Goal: Transaction & Acquisition: Download file/media

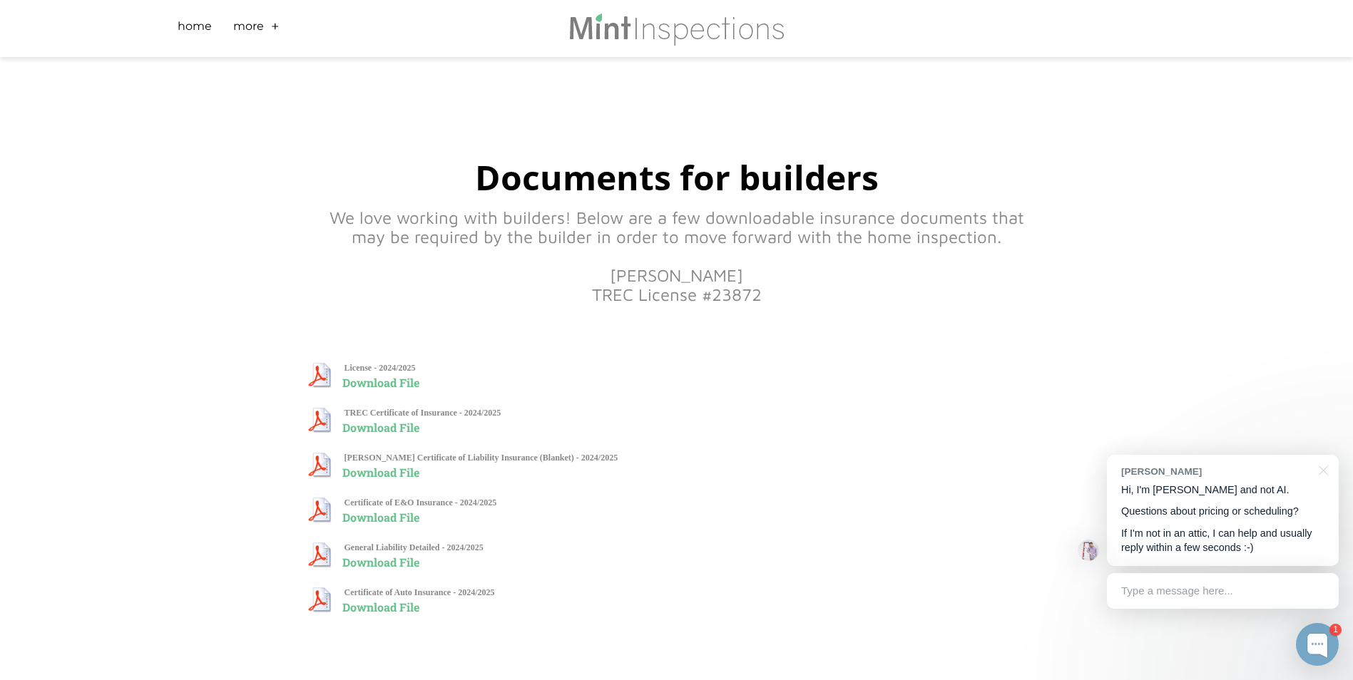
scroll to position [538, 0]
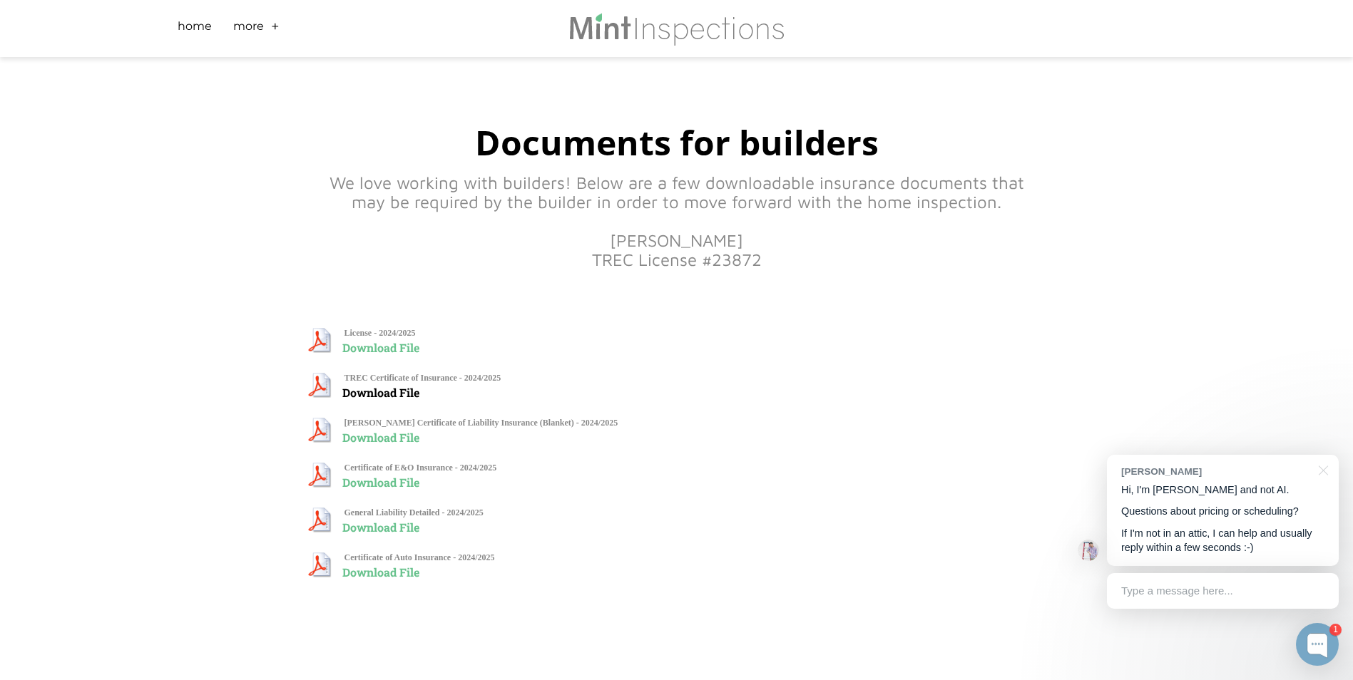
click at [375, 389] on link "Download File" at bounding box center [380, 392] width 77 height 15
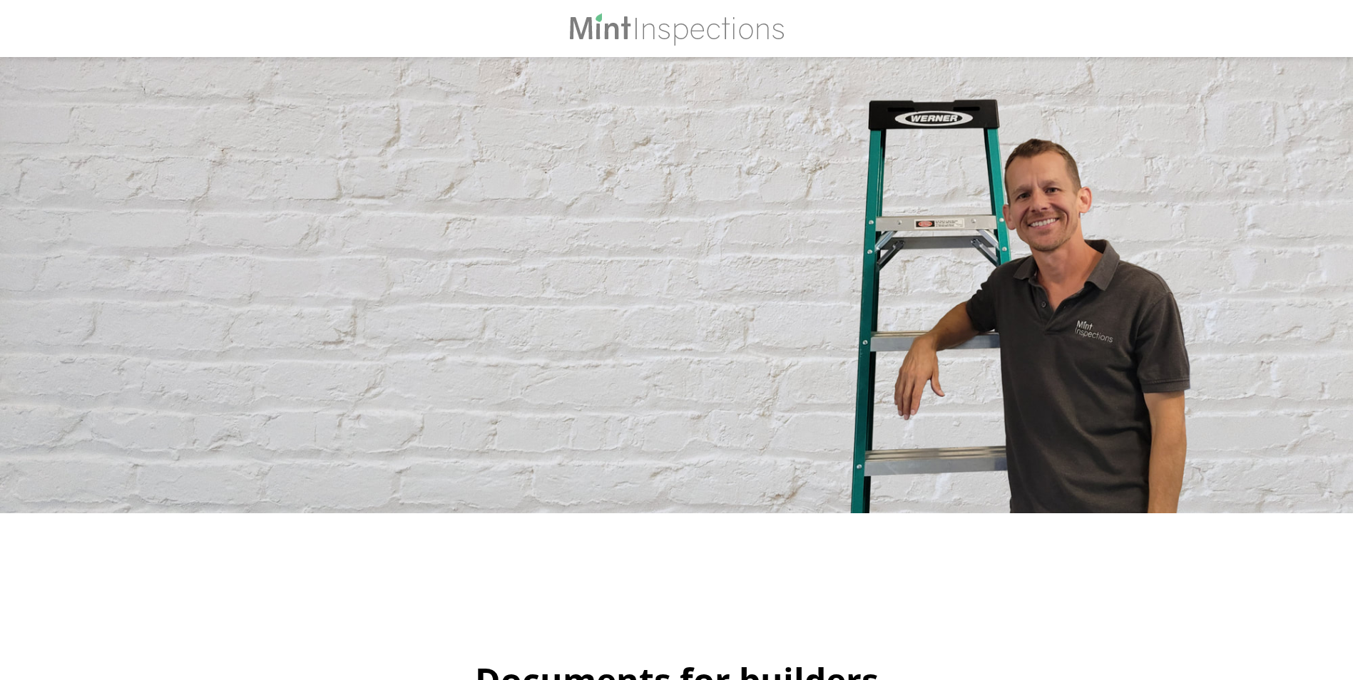
scroll to position [538, 0]
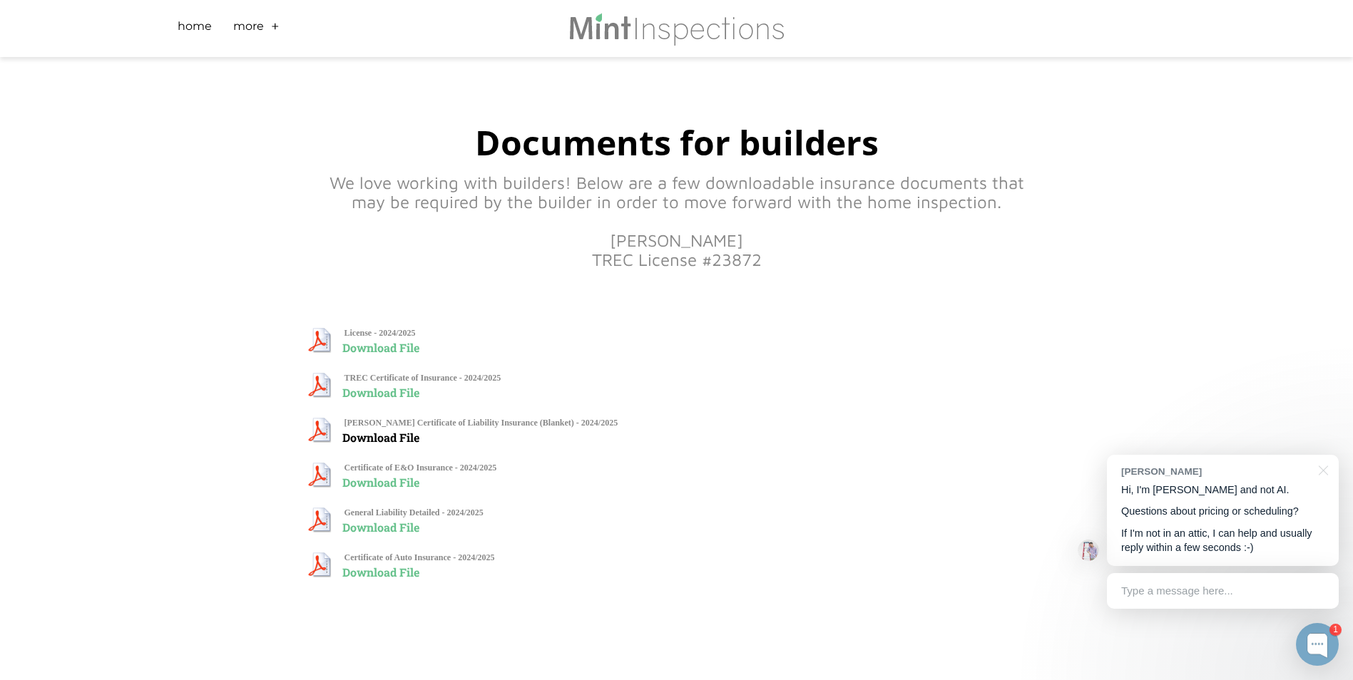
click at [366, 431] on link "Download File" at bounding box center [380, 437] width 77 height 15
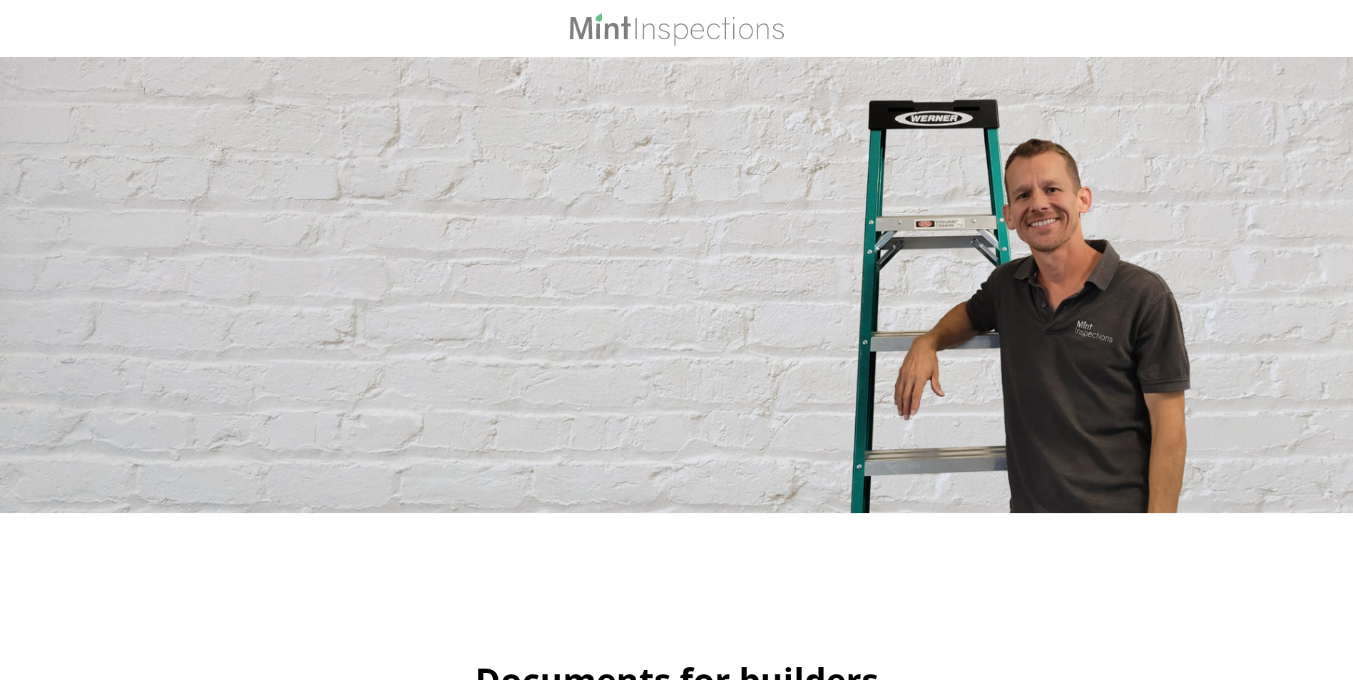
scroll to position [538, 0]
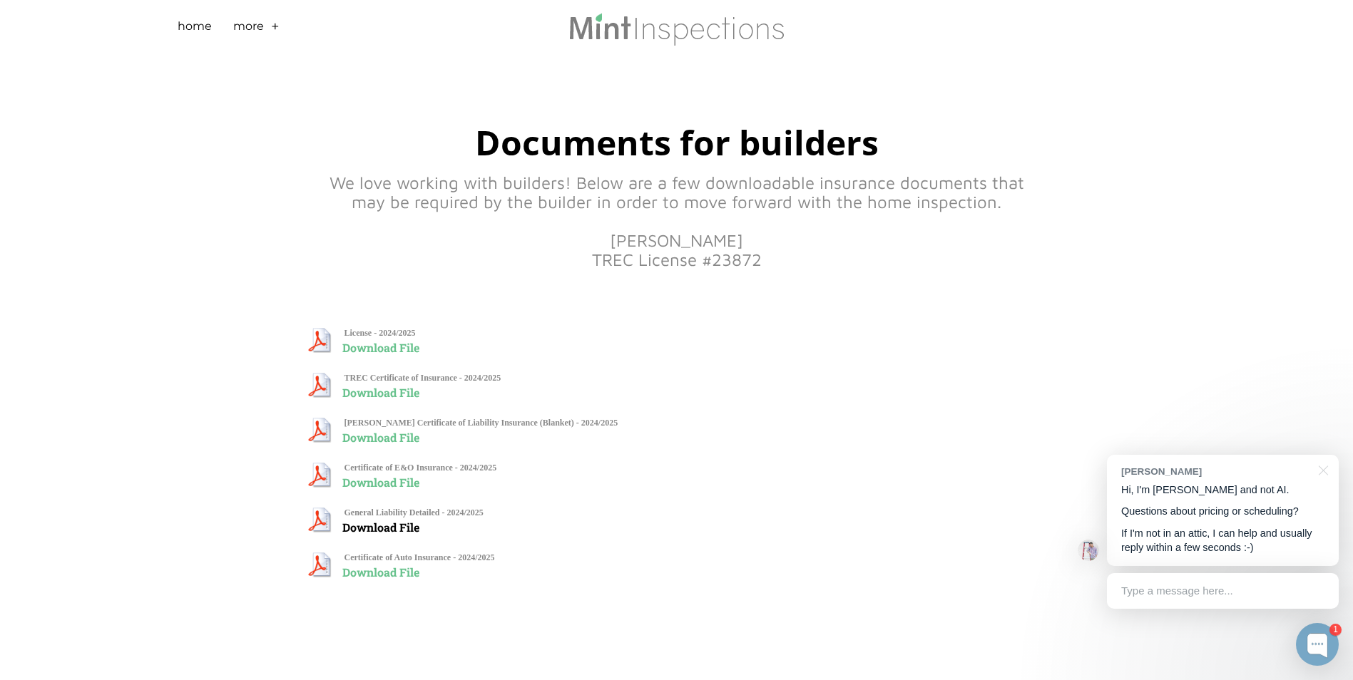
click at [369, 531] on link "Download File" at bounding box center [380, 527] width 77 height 15
